Goal: Information Seeking & Learning: Learn about a topic

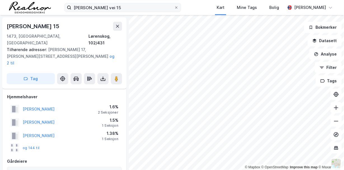
scroll to position [1145, 0]
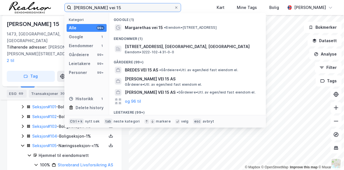
drag, startPoint x: 123, startPoint y: 8, endPoint x: 39, endPoint y: -3, distance: 84.4
click at [39, 0] on html "margarethas vei 15 Kategori Alle 99+ Google 1 Eiendommer 1 Gårdeiere 99+ Leieta…" at bounding box center [172, 85] width 344 height 170
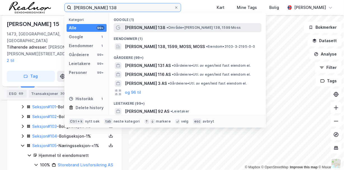
type input "[PERSON_NAME] 138"
click at [146, 27] on span "[PERSON_NAME] 138" at bounding box center [145, 27] width 41 height 7
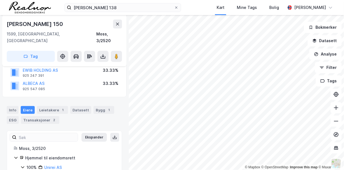
scroll to position [46, 0]
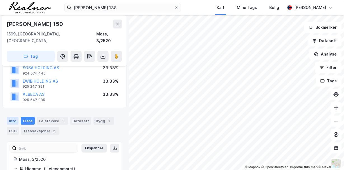
click at [16, 117] on div "Info" at bounding box center [13, 121] width 12 height 8
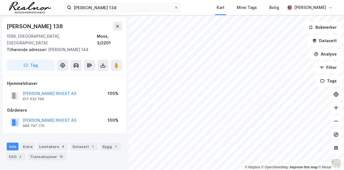
scroll to position [46, 0]
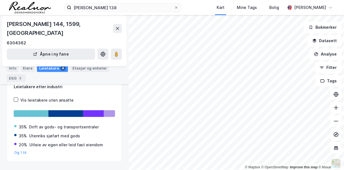
scroll to position [48, 0]
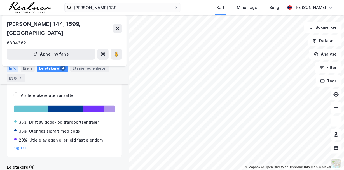
click at [15, 66] on div "Info" at bounding box center [13, 68] width 12 height 8
